Goal: Find specific page/section: Find specific page/section

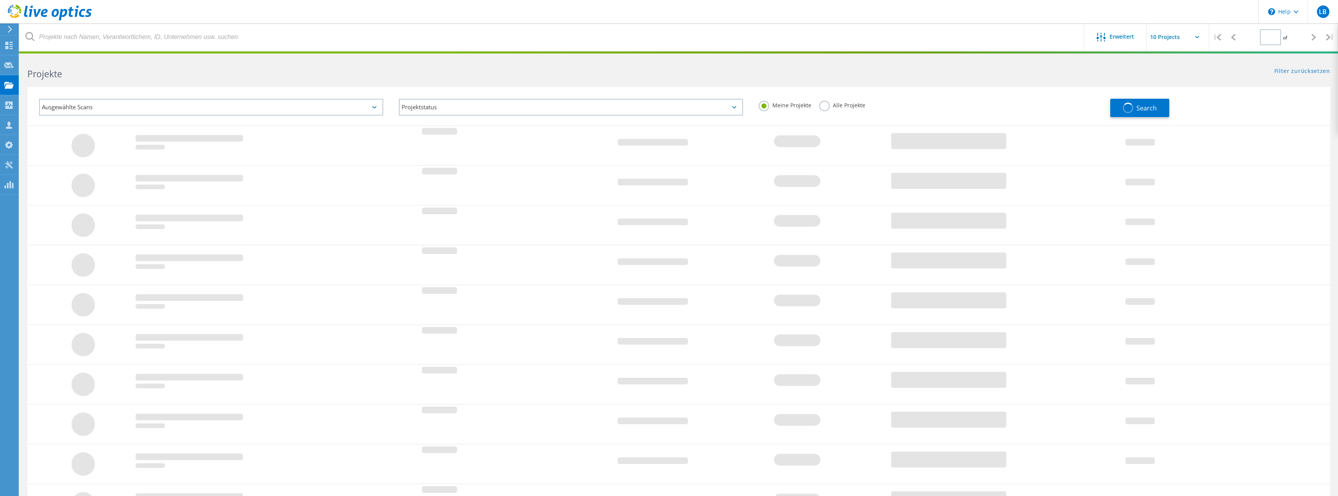
type input "1"
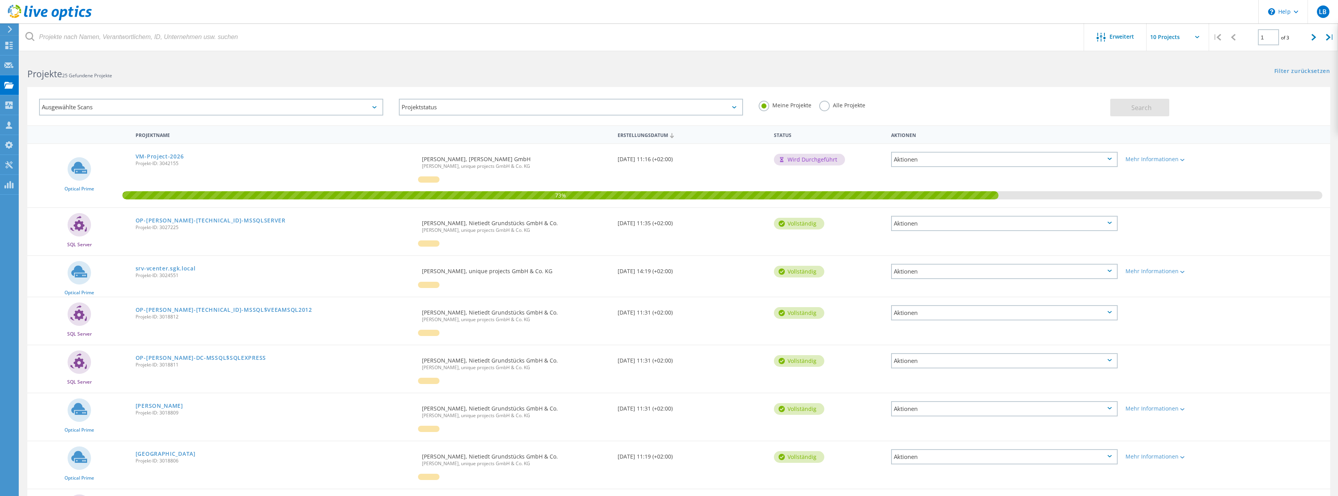
click at [159, 152] on div "VM-Project-2026 Projekt-ID: 3042155" at bounding box center [275, 159] width 287 height 30
click at [154, 156] on link "VM-Project-2026" at bounding box center [160, 156] width 48 height 5
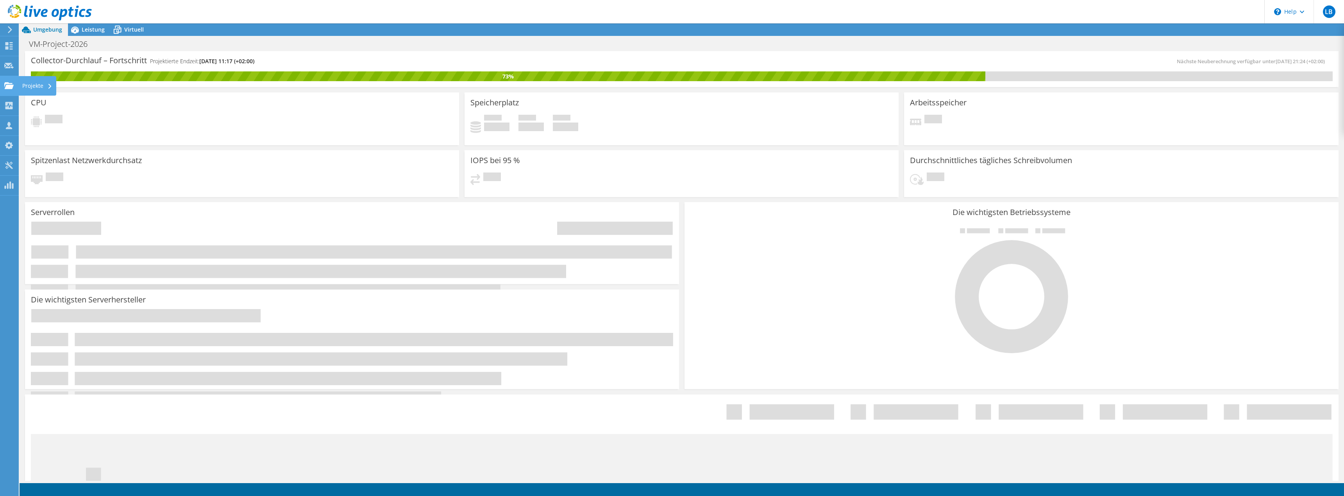
click at [6, 87] on use at bounding box center [8, 85] width 9 height 7
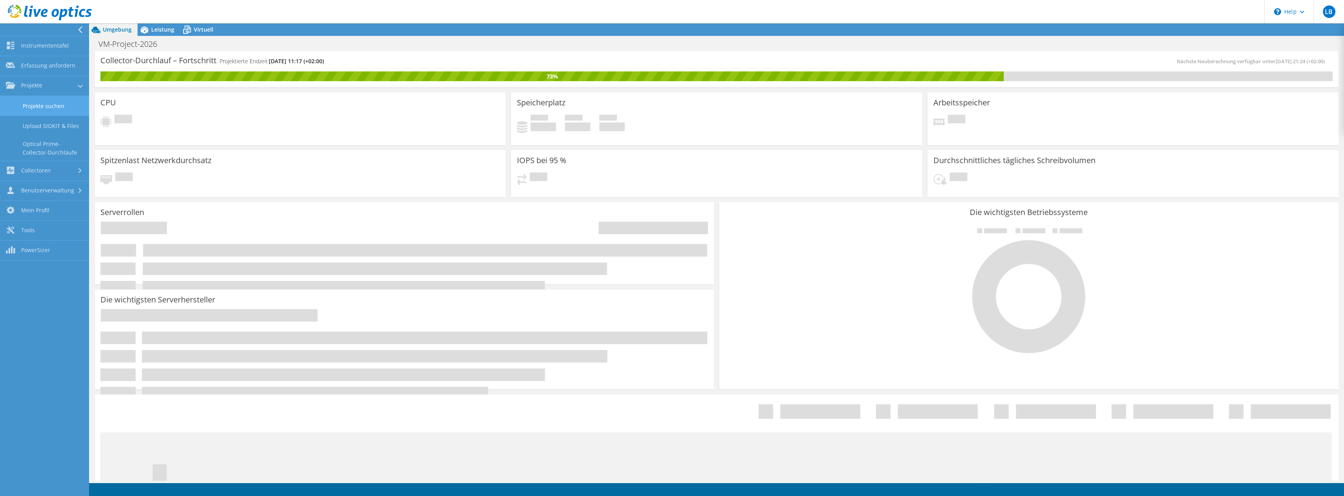
click at [33, 103] on link "Projekte suchen" at bounding box center [44, 106] width 89 height 20
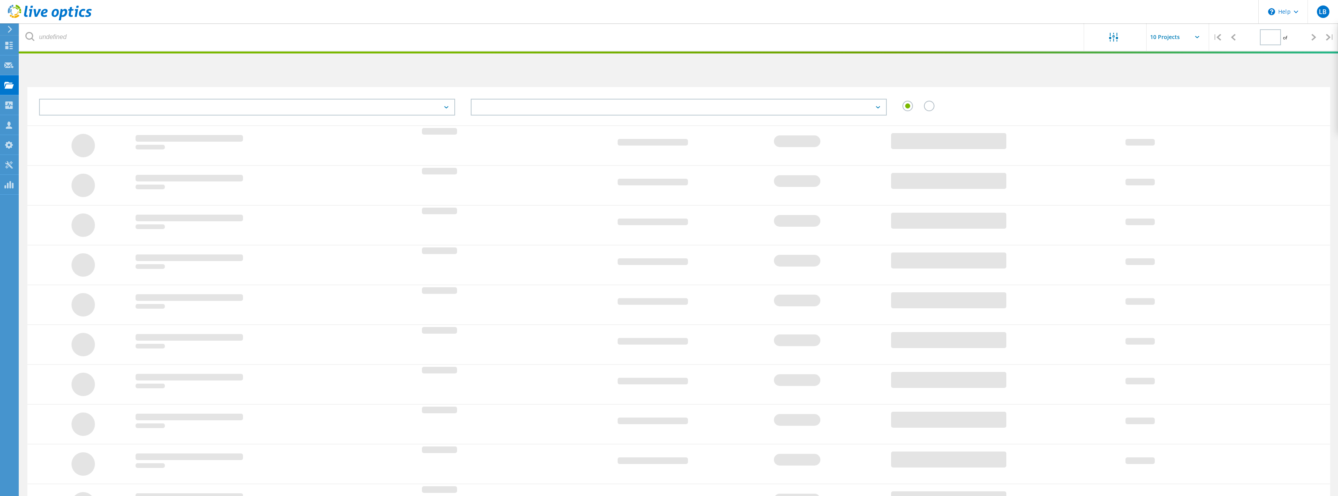
type input "1"
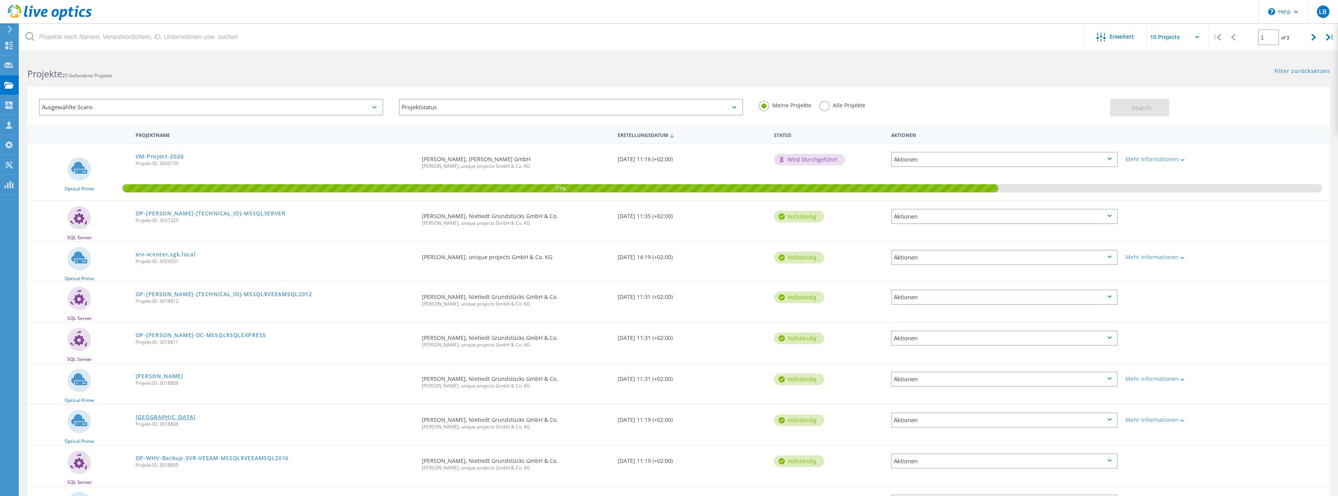
click at [154, 417] on link "[GEOGRAPHIC_DATA]" at bounding box center [166, 417] width 60 height 5
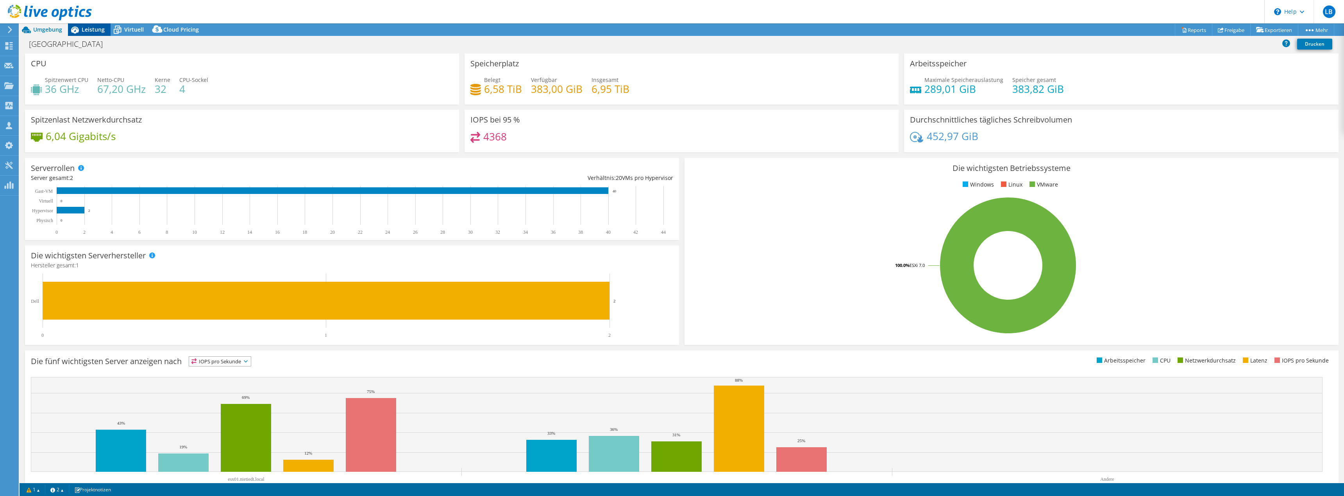
click at [81, 30] on icon at bounding box center [75, 30] width 14 height 14
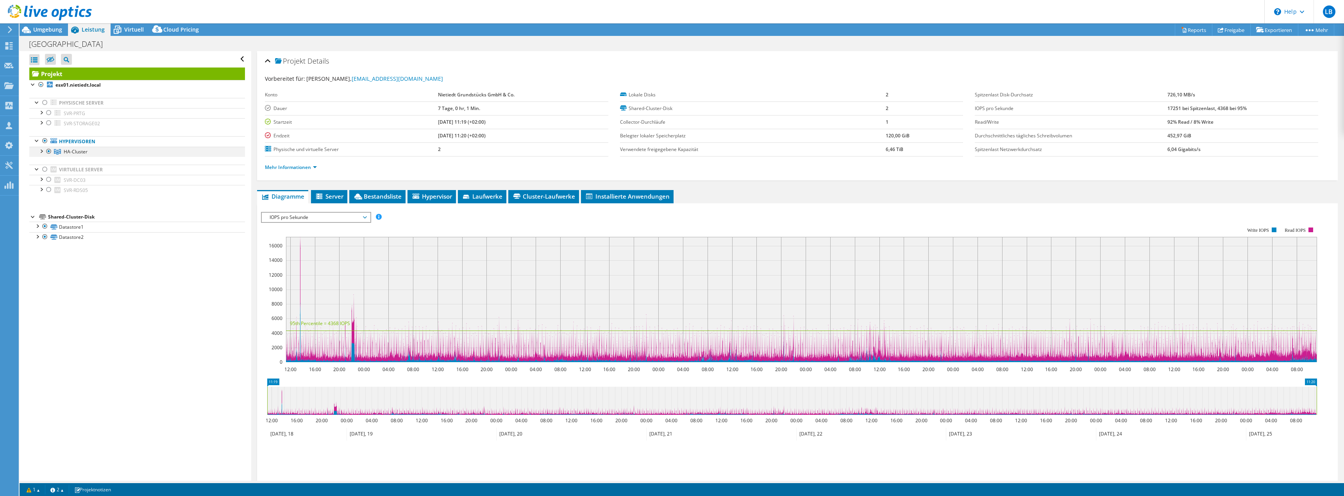
click at [41, 153] on div at bounding box center [41, 151] width 8 height 8
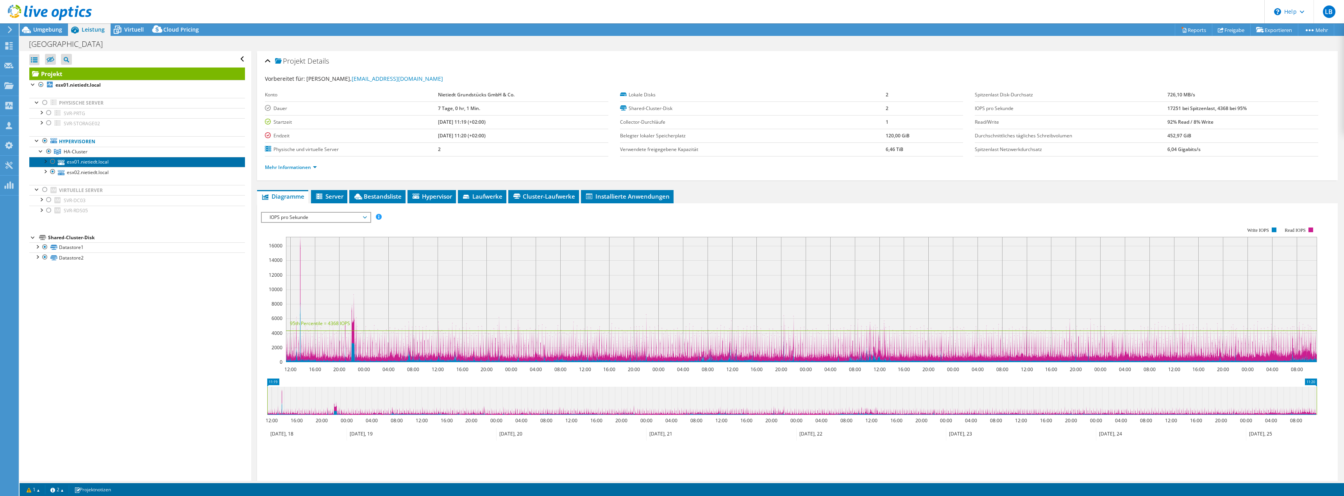
click at [75, 160] on link "esx01.nietiedt.local" at bounding box center [137, 162] width 216 height 10
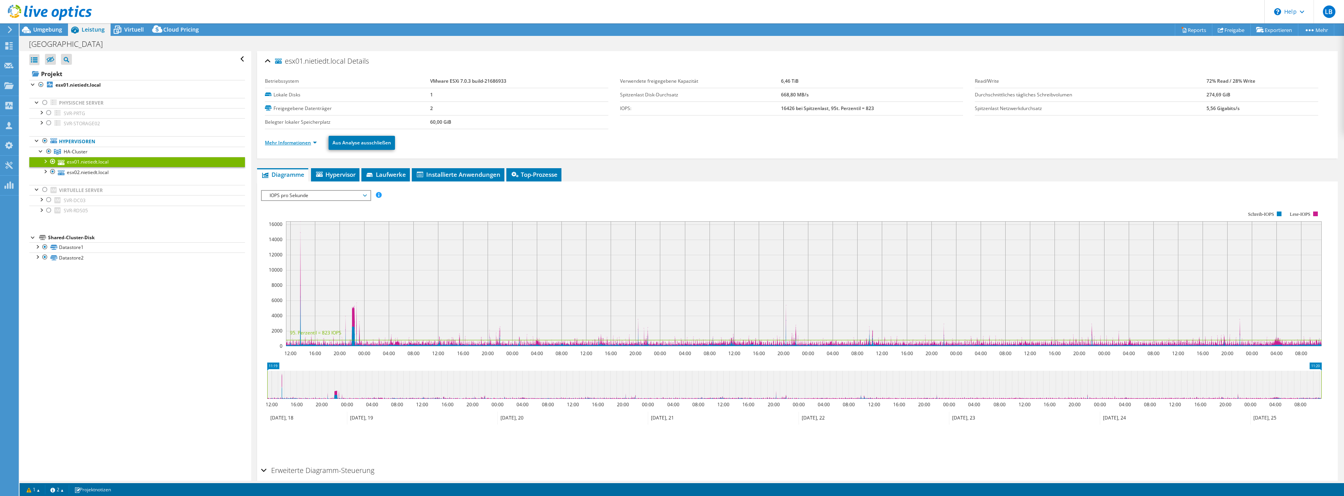
click at [308, 144] on link "Mehr Informationen" at bounding box center [291, 142] width 52 height 7
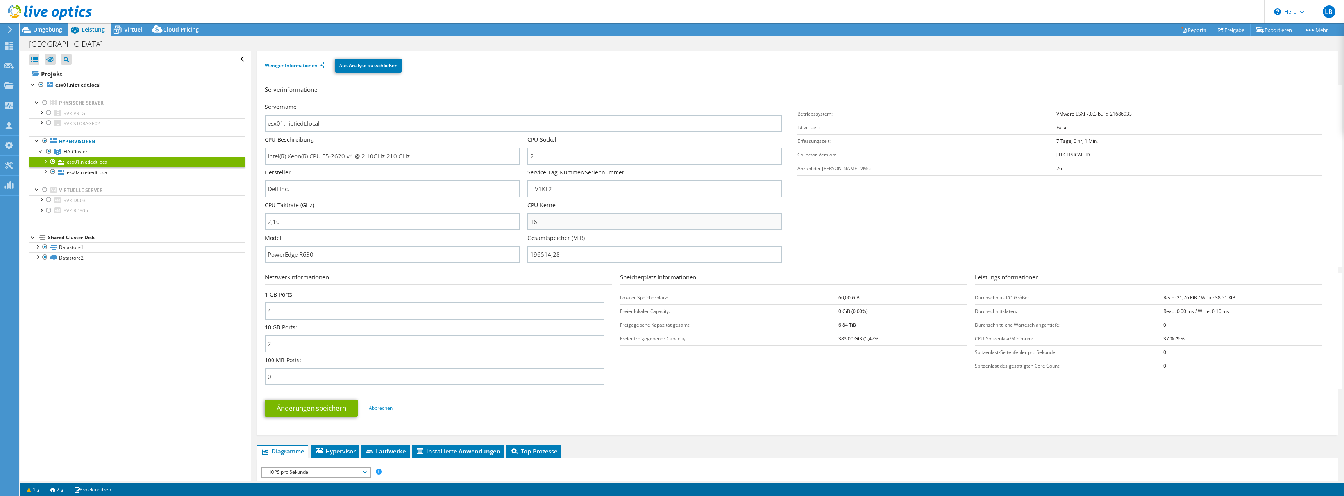
scroll to position [78, 0]
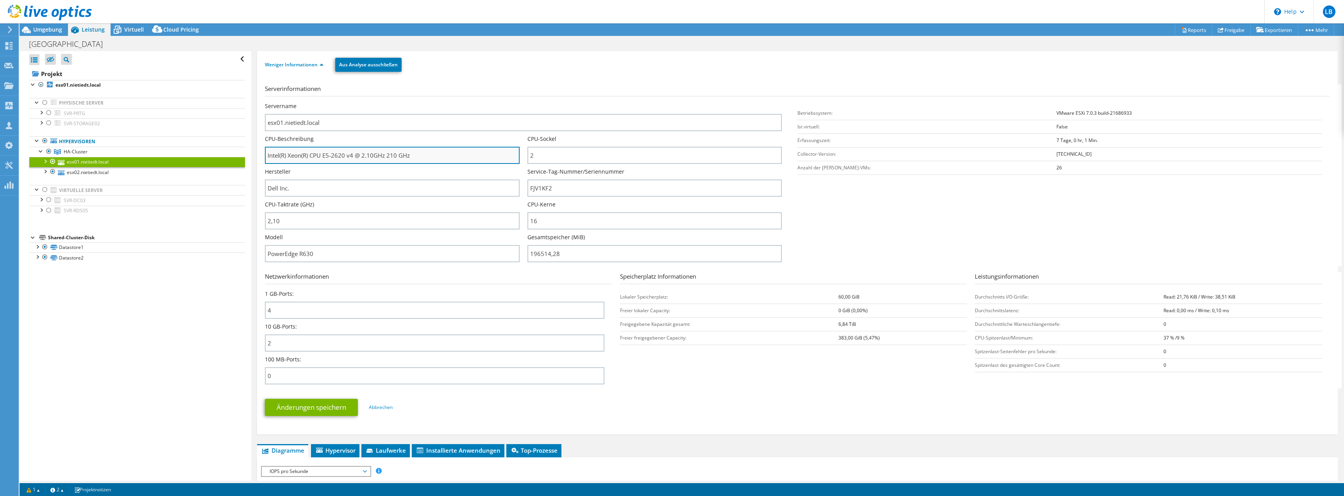
drag, startPoint x: 325, startPoint y: 153, endPoint x: 353, endPoint y: 156, distance: 28.7
click at [353, 156] on input "Intel(R) Xeon(R) CPU E5-2620 v4 @ 2.10GHz 210 GHz" at bounding box center [392, 155] width 254 height 17
click at [52, 25] on div at bounding box center [46, 13] width 92 height 26
click at [49, 29] on span "Umgebung" at bounding box center [47, 29] width 29 height 7
